Goal: Check status

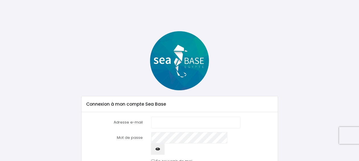
scroll to position [31, 0]
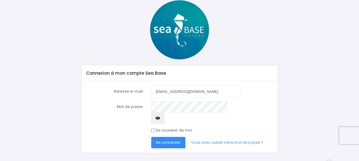
type input "loic.augier@laposte.net"
click at [151, 137] on button "Se connecter" at bounding box center [168, 142] width 34 height 11
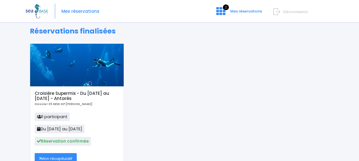
scroll to position [24, 0]
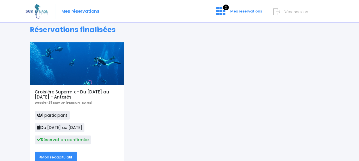
click at [89, 93] on h5 "Croisière Supermix - Du [DATE] au [DATE] - Antarès" at bounding box center [77, 94] width 84 height 10
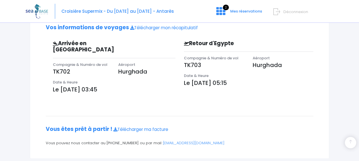
scroll to position [161, 0]
drag, startPoint x: 60, startPoint y: 83, endPoint x: 70, endPoint y: 83, distance: 10.2
click at [70, 85] on p "Le [DATE] 03:45" at bounding box center [114, 89] width 122 height 9
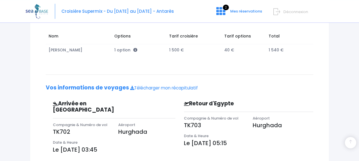
scroll to position [144, 0]
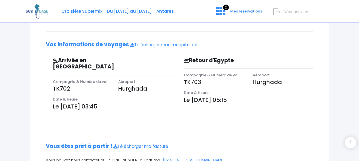
click at [340, 160] on div "Notre plateforme de réservation n'est pas compatible avec votre appareil. Veuil…" at bounding box center [179, 23] width 359 height 334
click at [245, 109] on div "Vous arrivez à la dernière étape de votre réservation, votre départ est proche.…" at bounding box center [179, 56] width 276 height 221
drag, startPoint x: 99, startPoint y: 98, endPoint x: 113, endPoint y: 100, distance: 14.9
click at [113, 102] on p "Le [DATE] 03:45" at bounding box center [114, 106] width 122 height 9
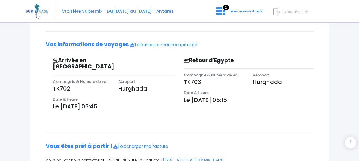
drag, startPoint x: 229, startPoint y: 100, endPoint x: 252, endPoint y: 100, distance: 23.0
click at [252, 100] on p "Le [DATE] 05:15" at bounding box center [249, 100] width 130 height 9
click at [246, 99] on p "Le [DATE] 05:15" at bounding box center [249, 100] width 130 height 9
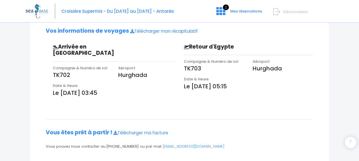
scroll to position [147, 0]
